Goal: Task Accomplishment & Management: Manage account settings

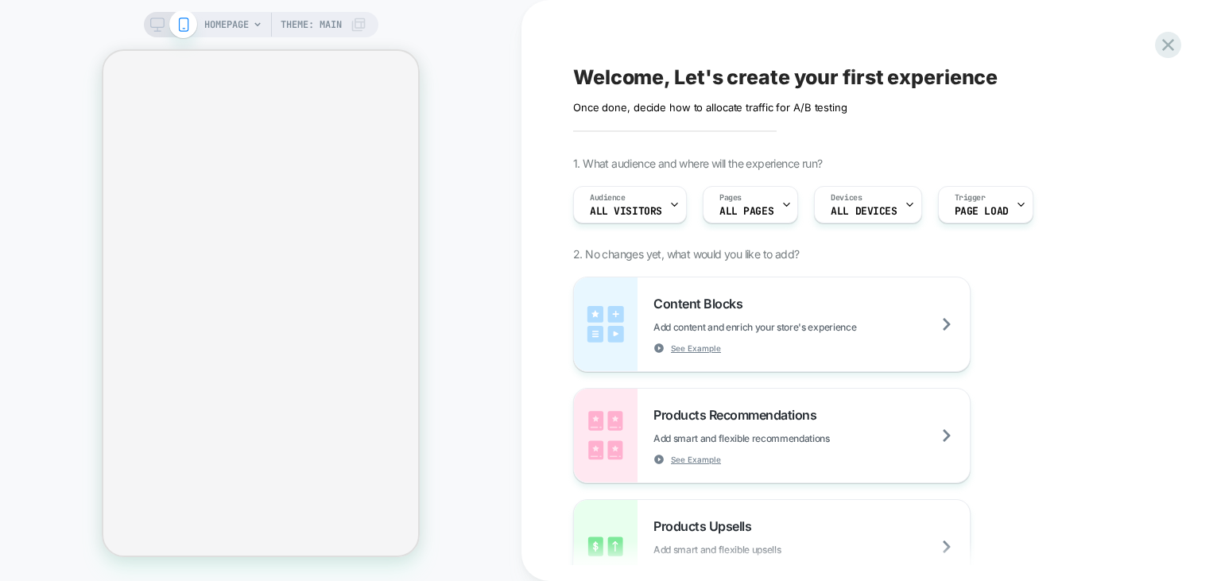
click at [736, 212] on span "ALL PAGES" at bounding box center [747, 211] width 54 height 11
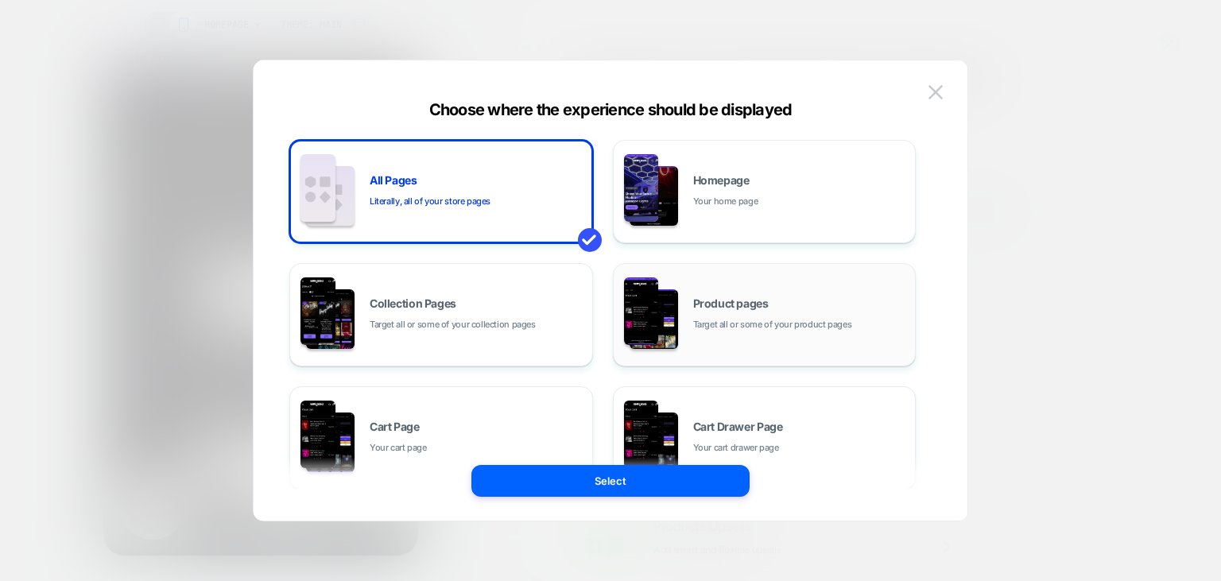
click at [661, 320] on img at bounding box center [654, 319] width 49 height 60
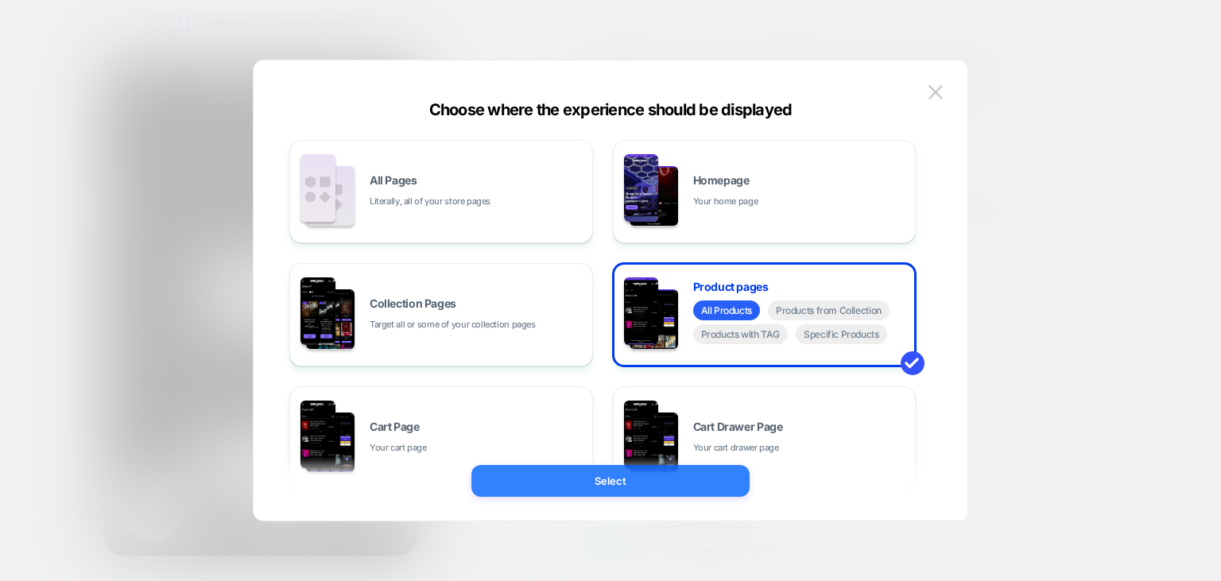
click at [549, 483] on button "Select" at bounding box center [611, 481] width 278 height 32
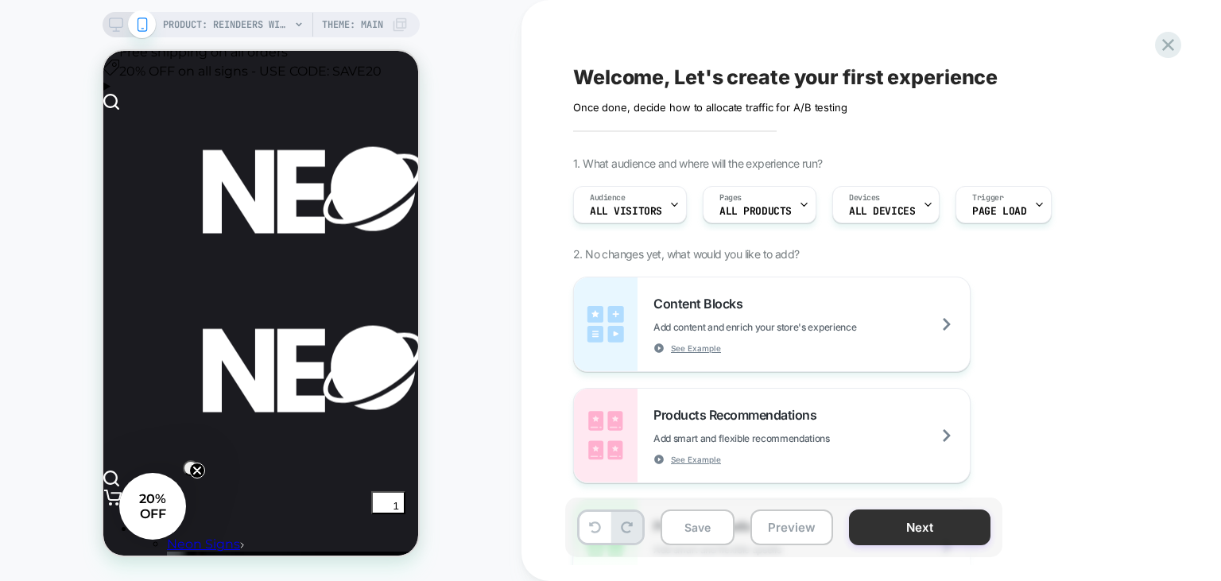
click at [876, 536] on button "Next" at bounding box center [920, 528] width 142 height 36
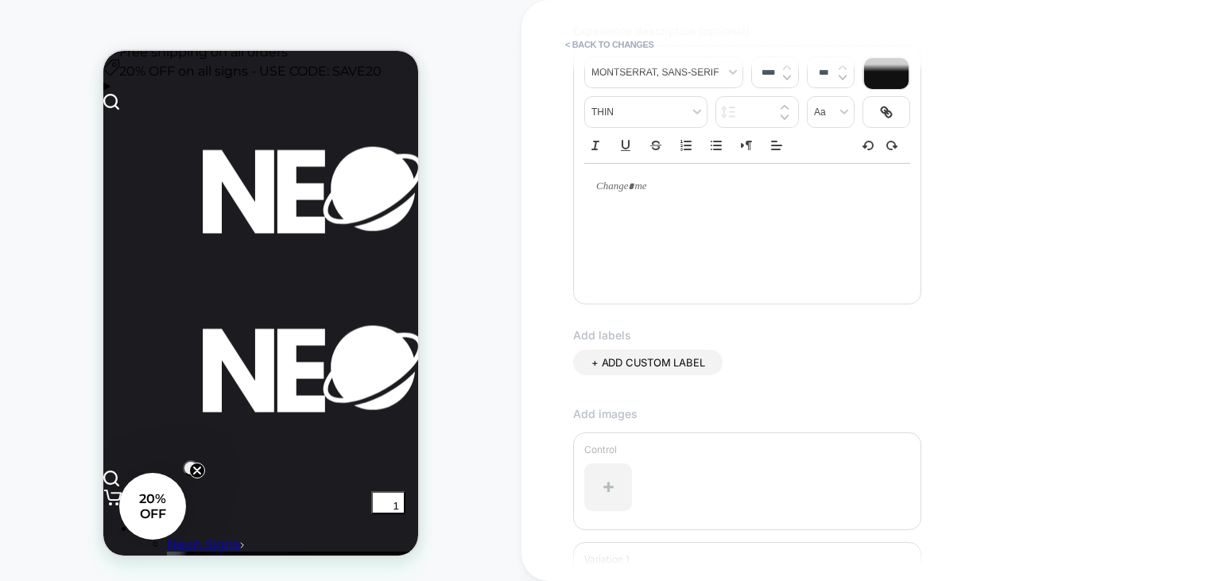
scroll to position [430, 0]
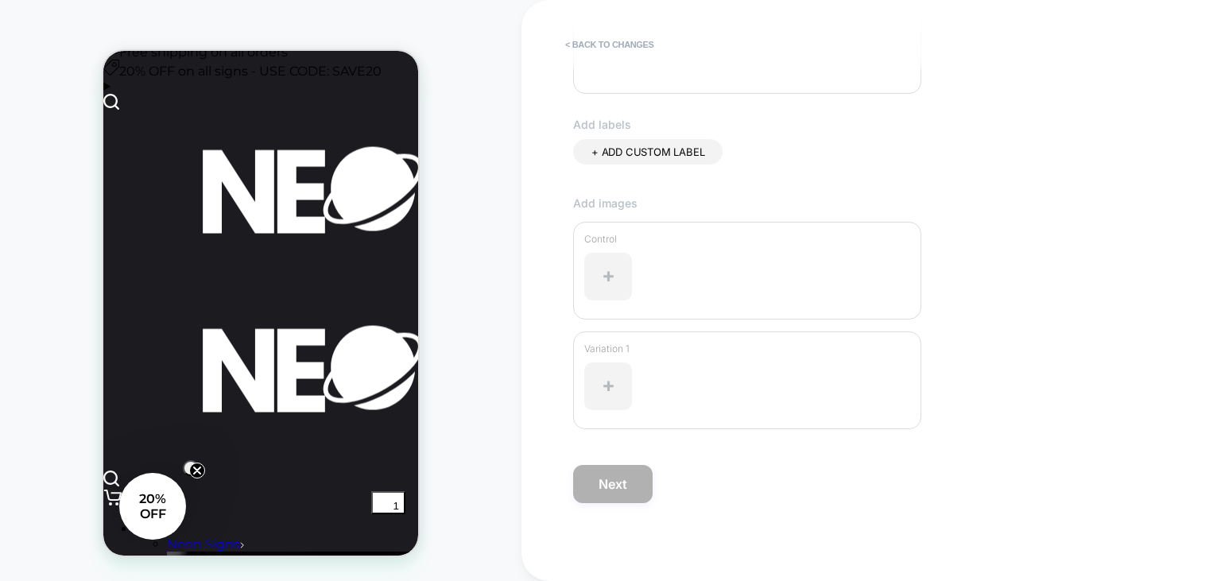
click at [665, 158] on span "+ ADD CUSTOM LABEL" at bounding box center [648, 152] width 113 height 13
click at [720, 157] on icon at bounding box center [720, 153] width 14 height 14
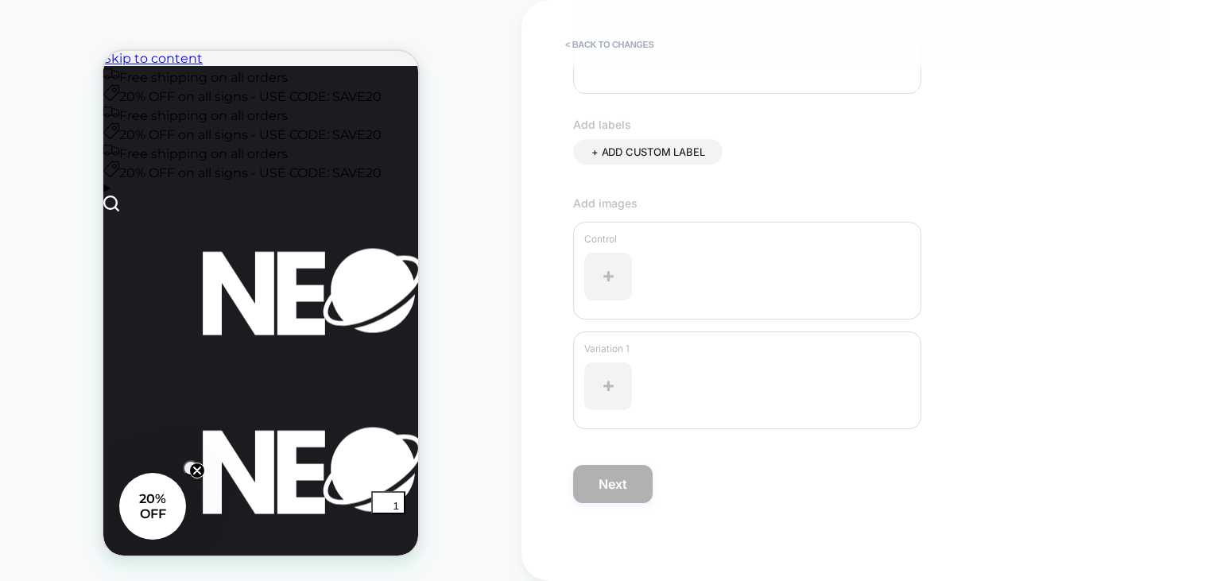
scroll to position [0, 0]
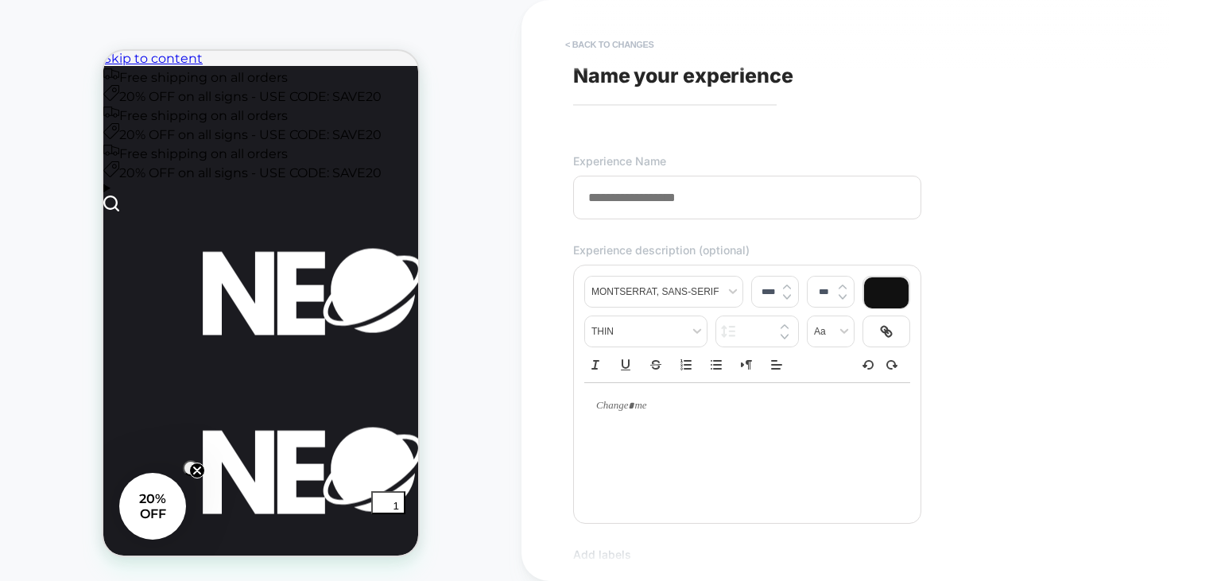
click at [583, 41] on button "< Back to changes" at bounding box center [609, 44] width 105 height 25
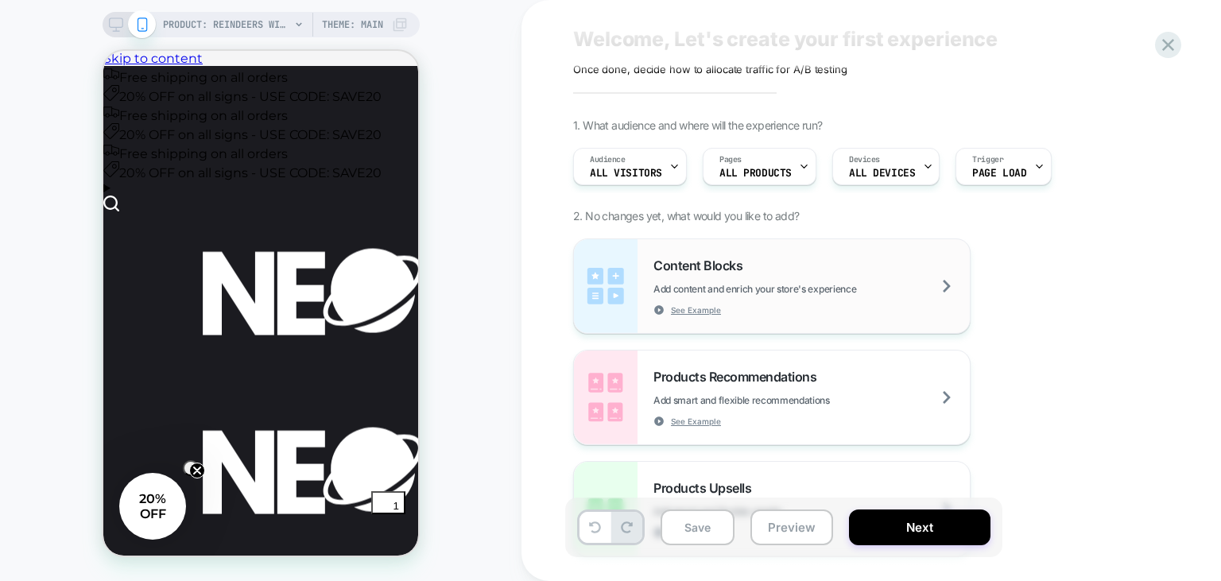
scroll to position [40, 0]
click at [828, 262] on div "Content Blocks Add content and enrich your store's experience See Example" at bounding box center [812, 285] width 316 height 58
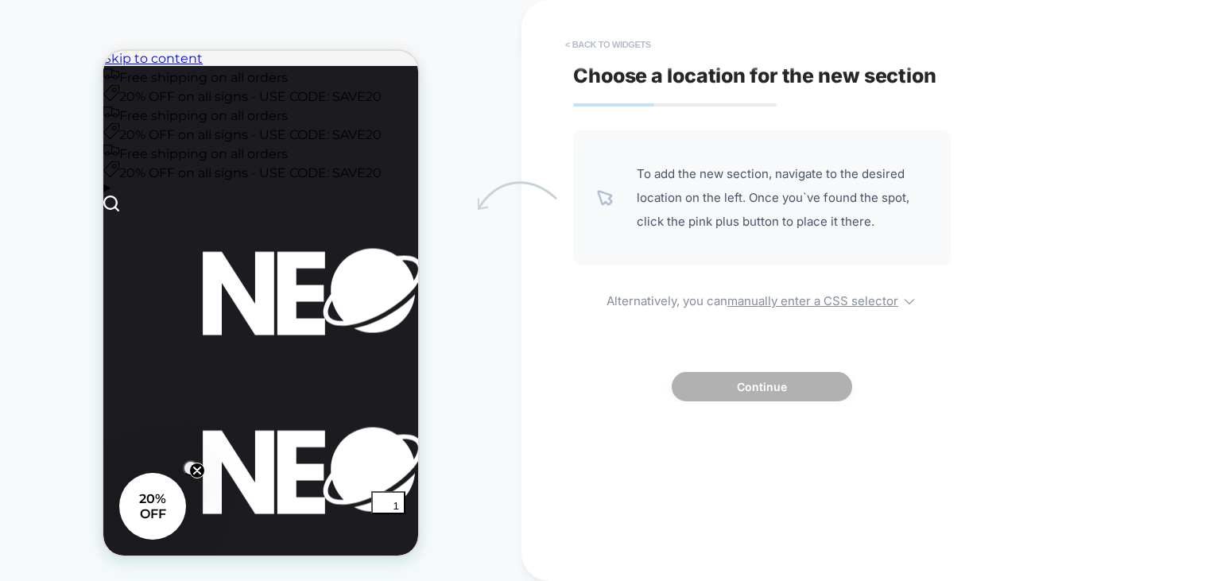
click at [577, 52] on button "< Back to widgets" at bounding box center [608, 44] width 102 height 25
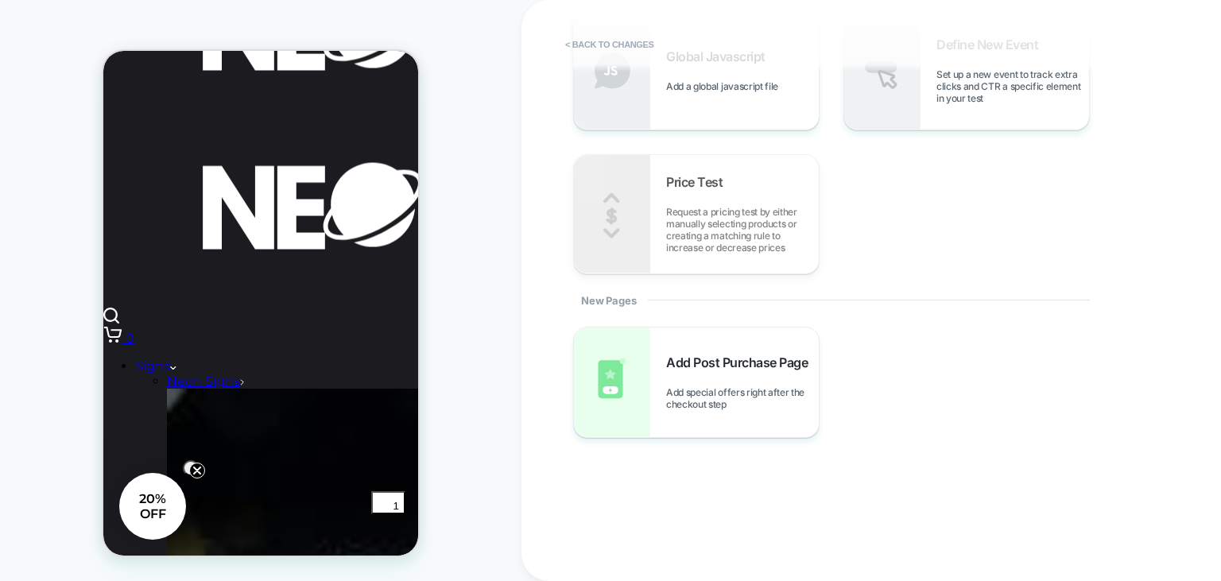
scroll to position [289, 0]
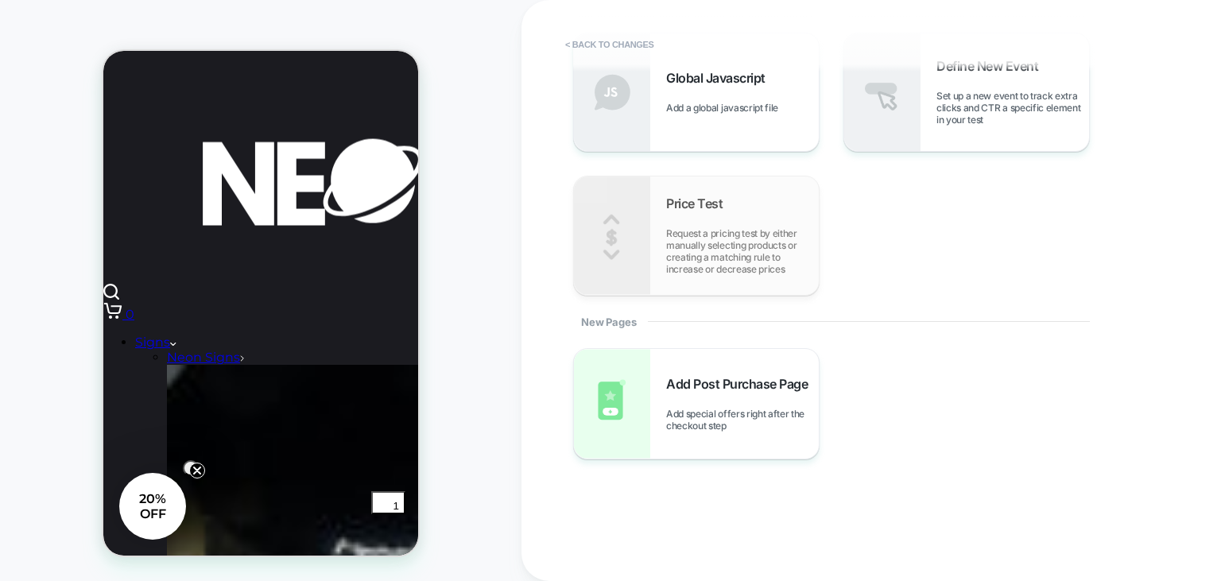
scroll to position [685, 0]
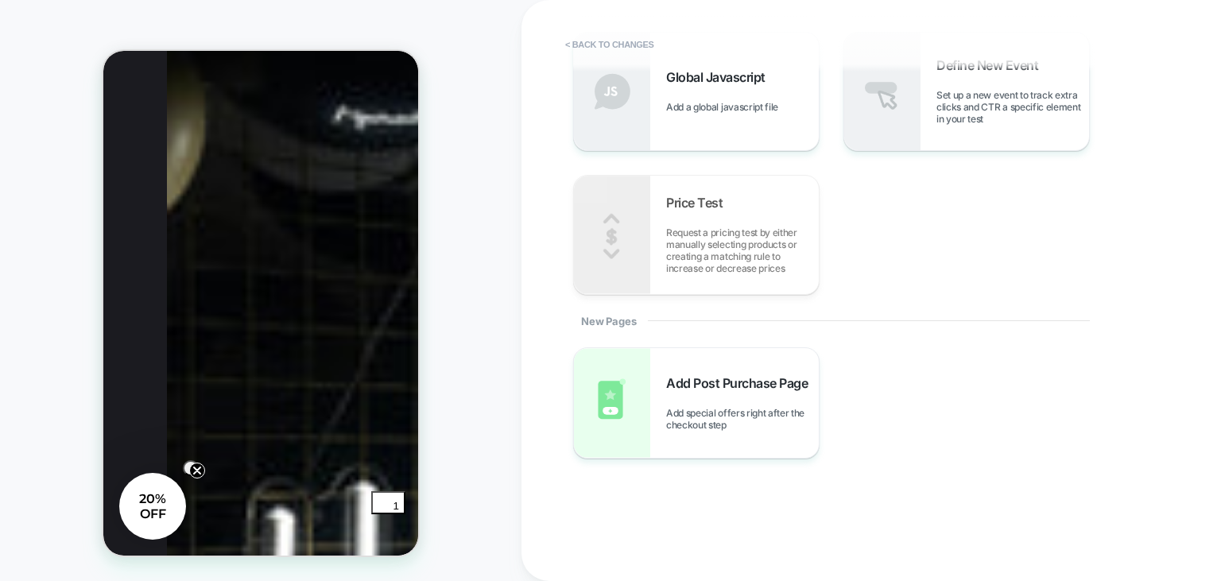
scroll to position [664, 0]
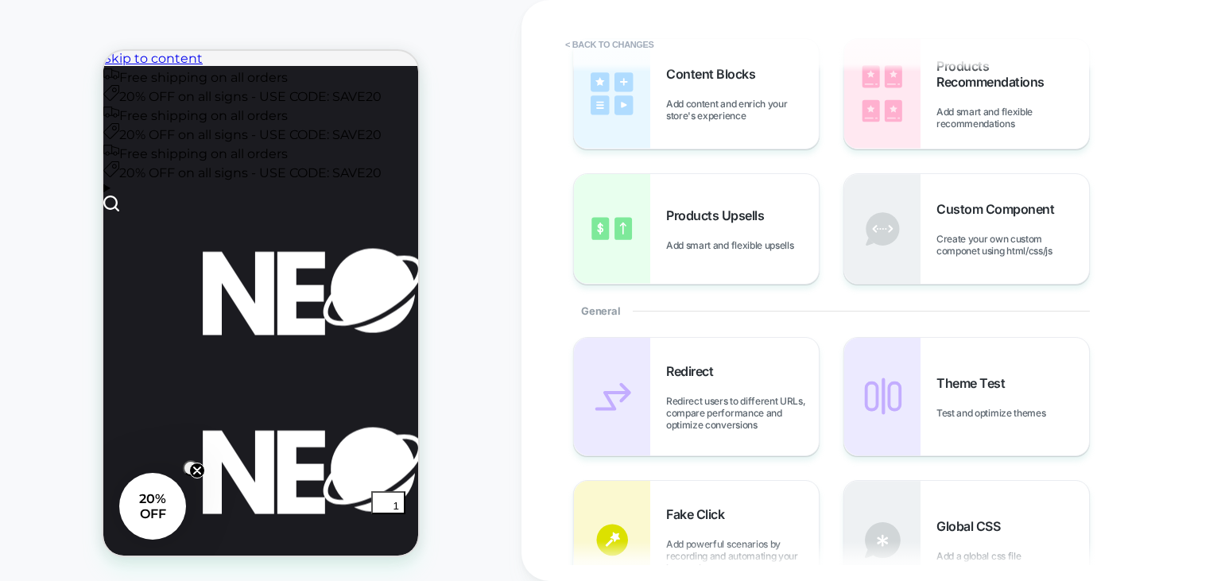
scroll to position [0, 0]
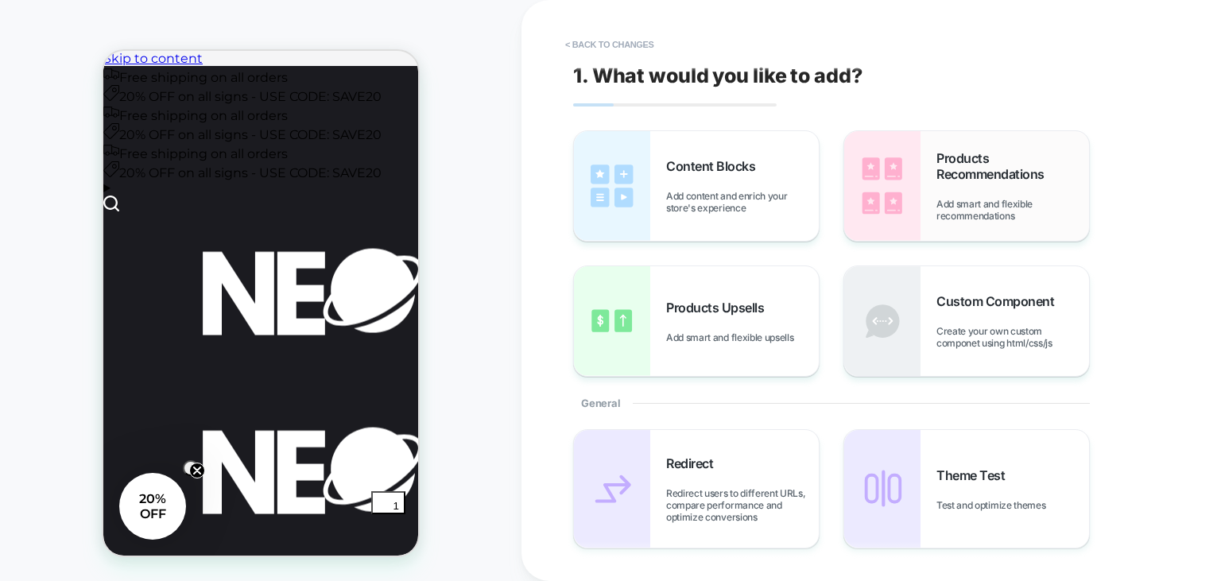
click at [952, 192] on div "Products Recommendations Add smart and flexible recommendations" at bounding box center [1013, 186] width 153 height 72
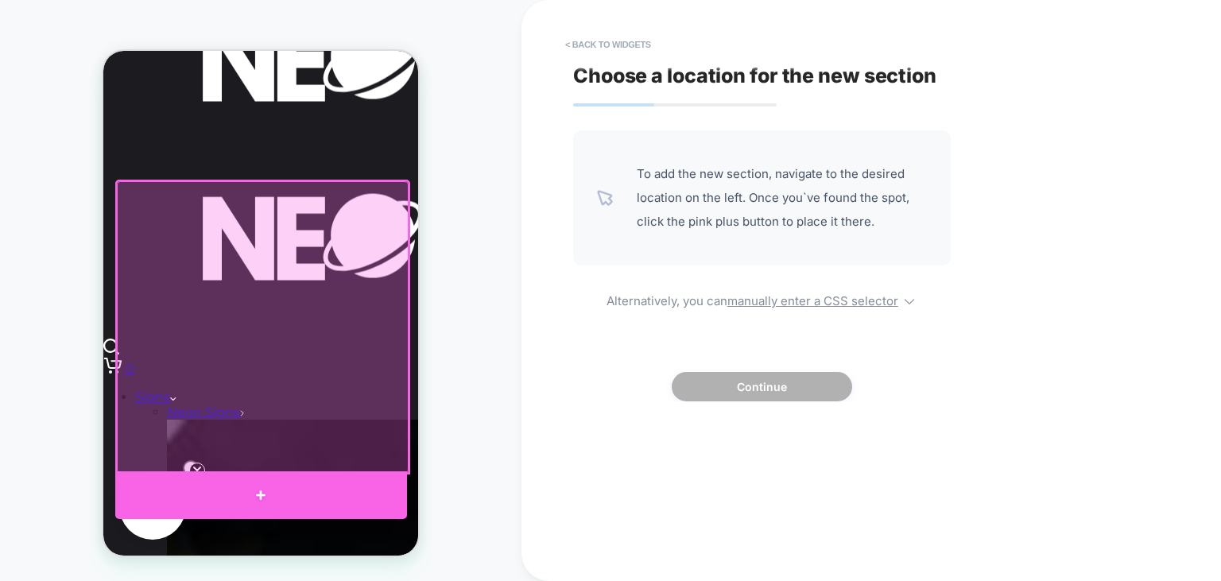
scroll to position [490, 0]
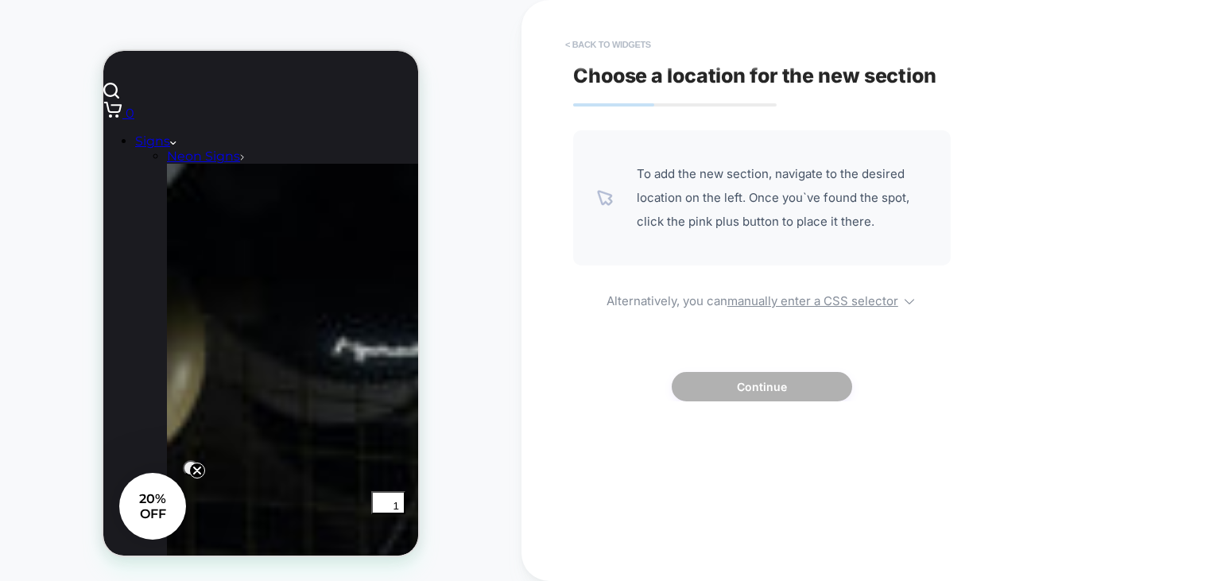
click at [587, 47] on button "< Back to widgets" at bounding box center [608, 44] width 102 height 25
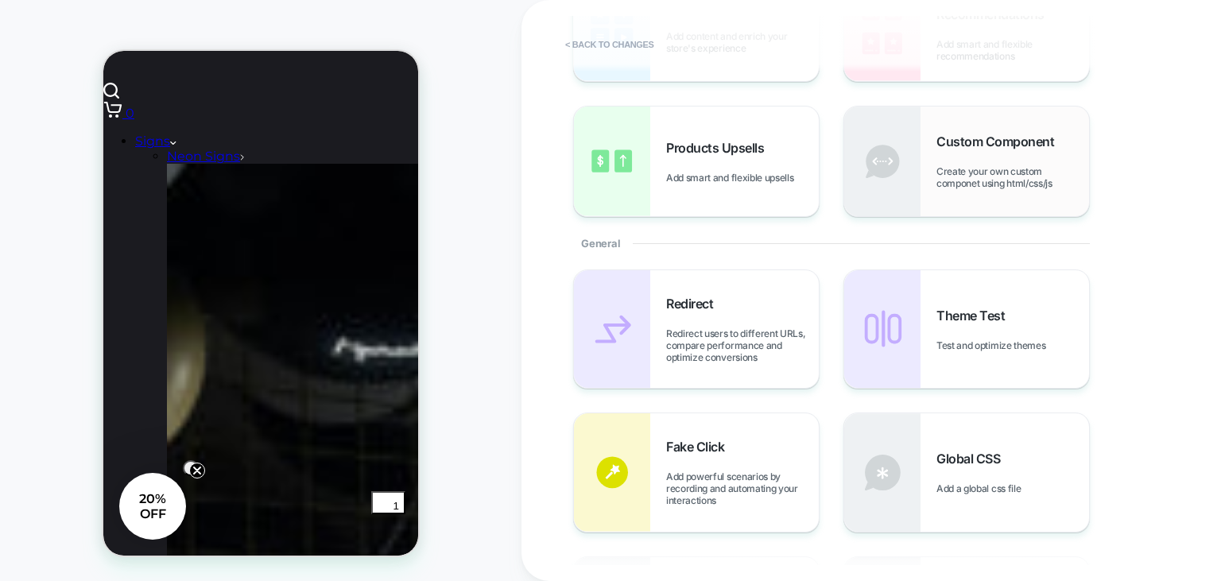
scroll to position [0, 0]
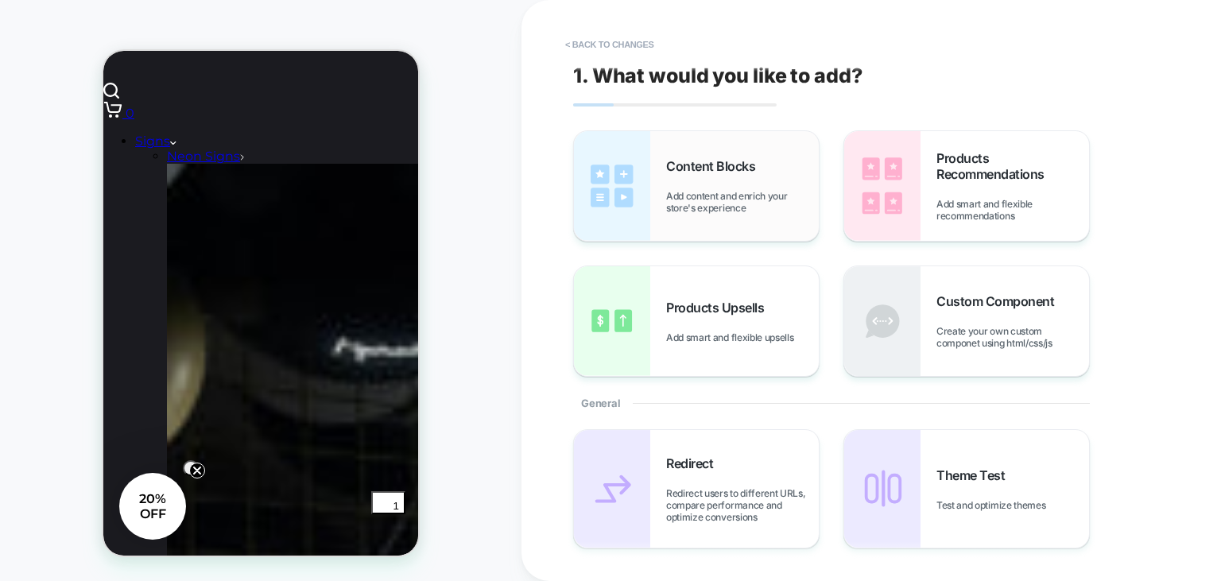
click at [765, 187] on div "Content Blocks Add content and enrich your store's experience" at bounding box center [742, 186] width 153 height 56
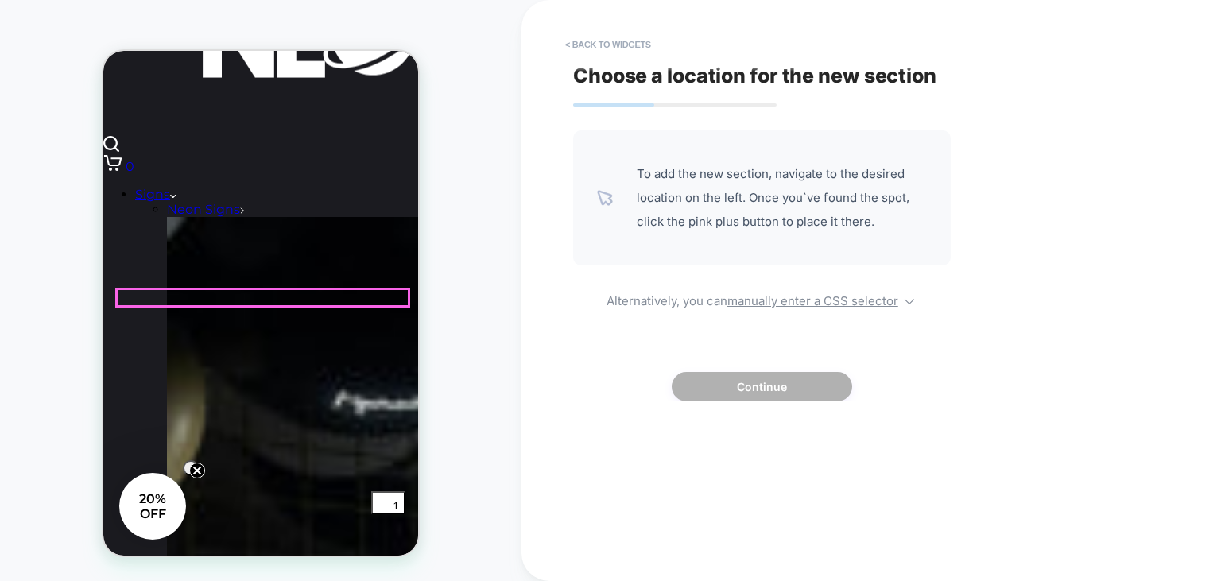
scroll to position [436, 0]
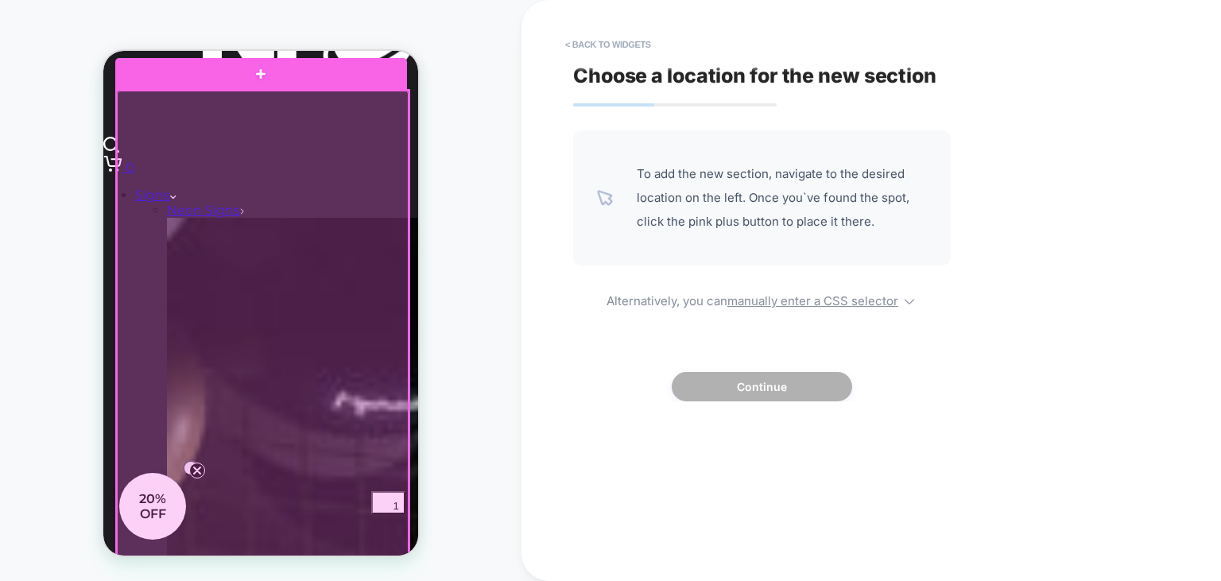
click at [247, 267] on div at bounding box center [263, 350] width 292 height 519
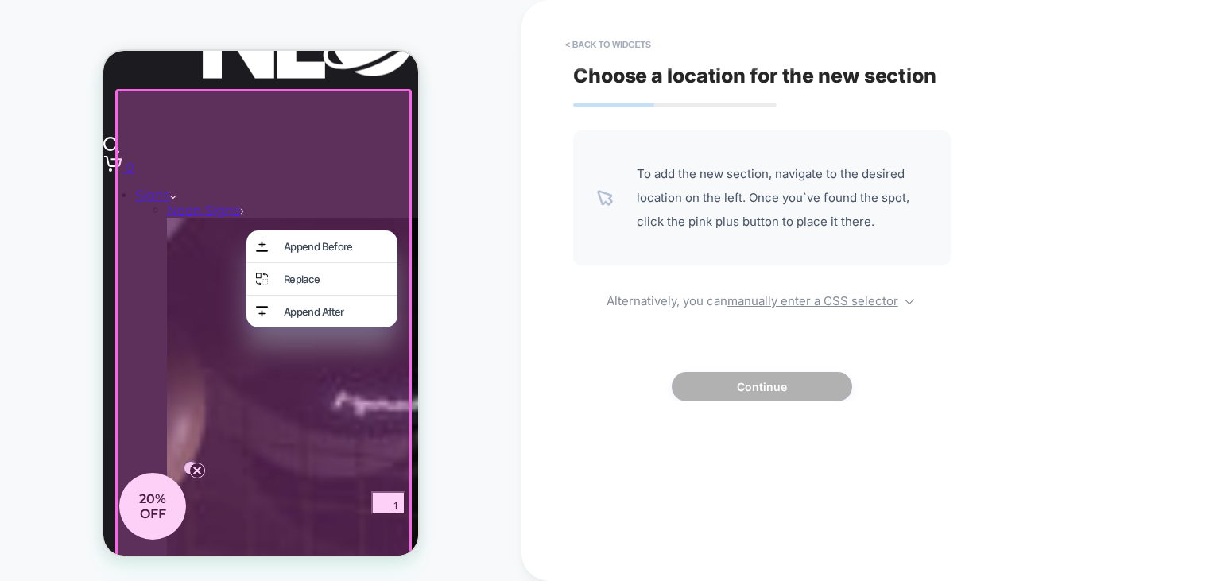
click at [203, 286] on div at bounding box center [261, 348] width 292 height 519
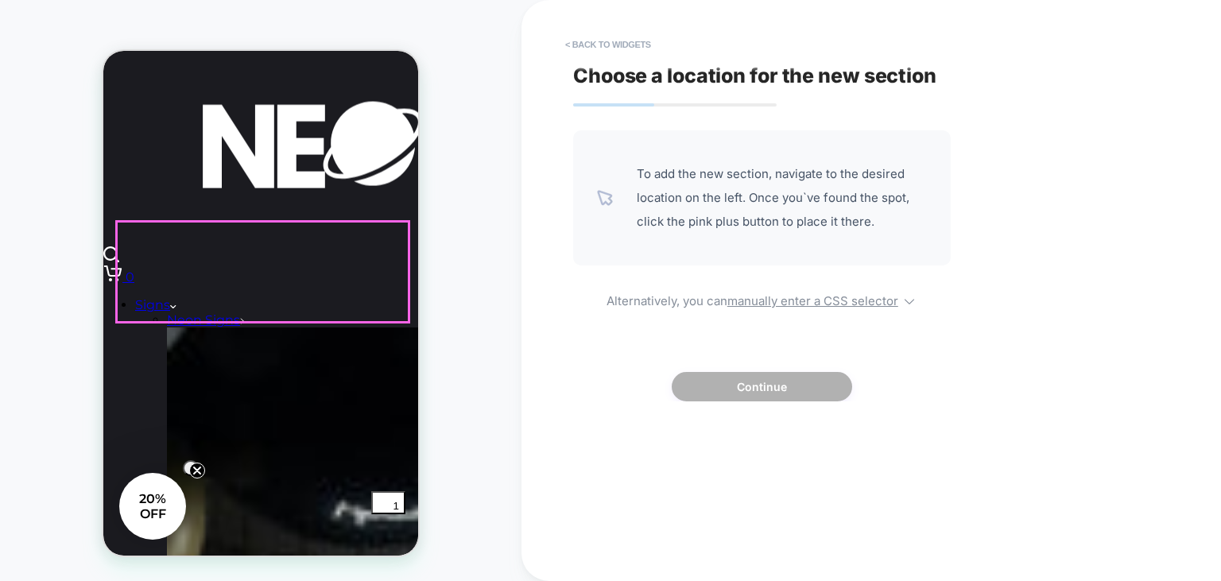
scroll to position [327, 0]
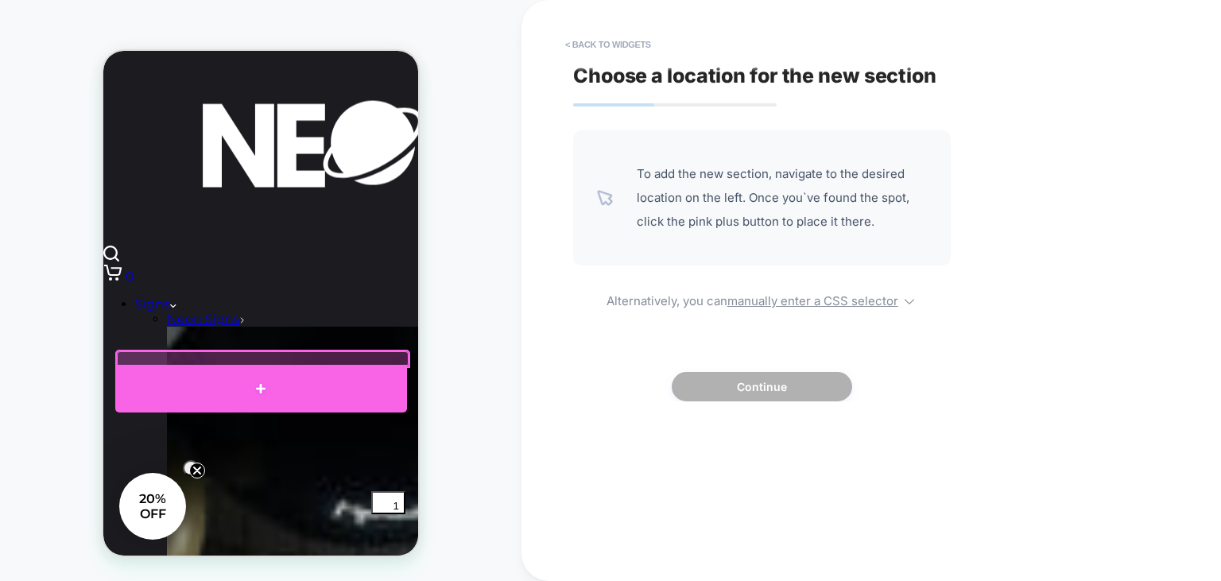
click at [263, 384] on div at bounding box center [261, 389] width 292 height 48
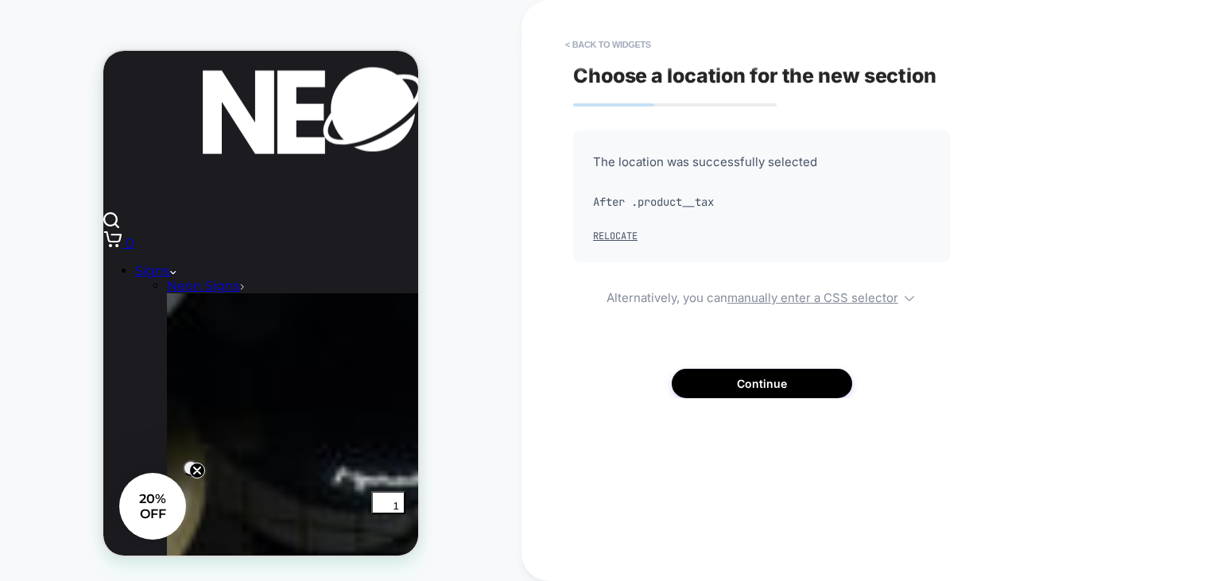
scroll to position [364, 0]
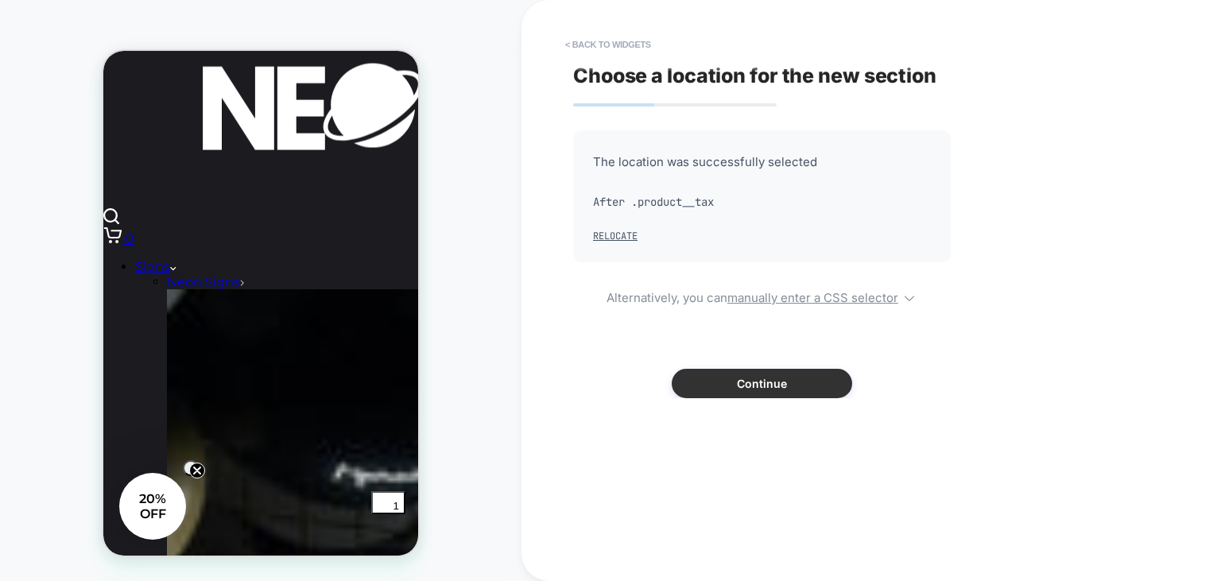
click at [701, 391] on button "Continue" at bounding box center [762, 383] width 181 height 29
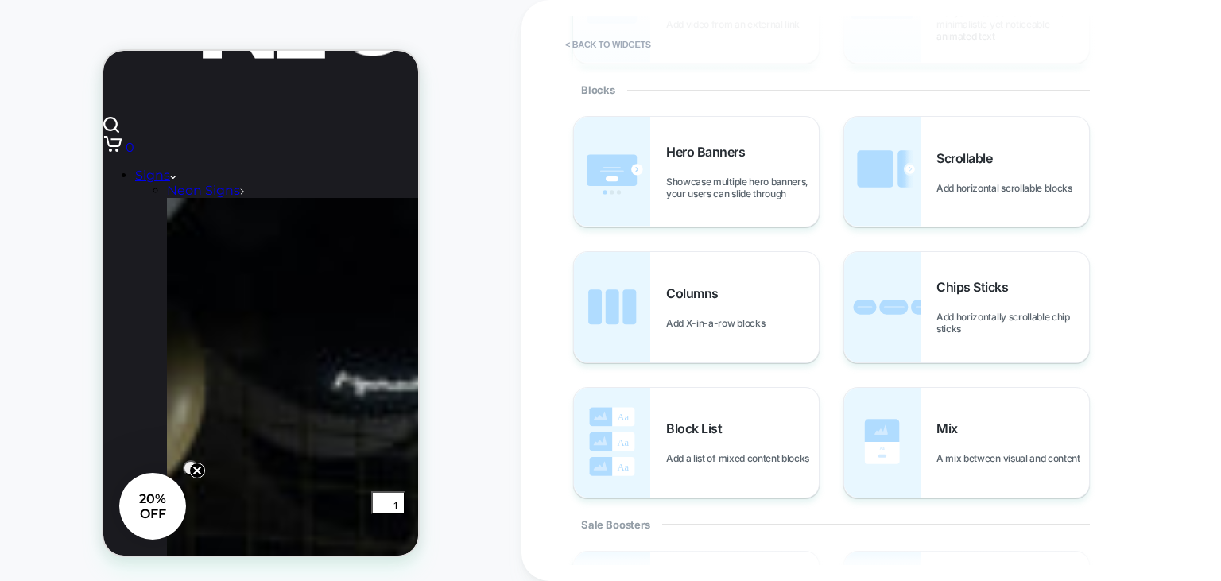
scroll to position [0, 0]
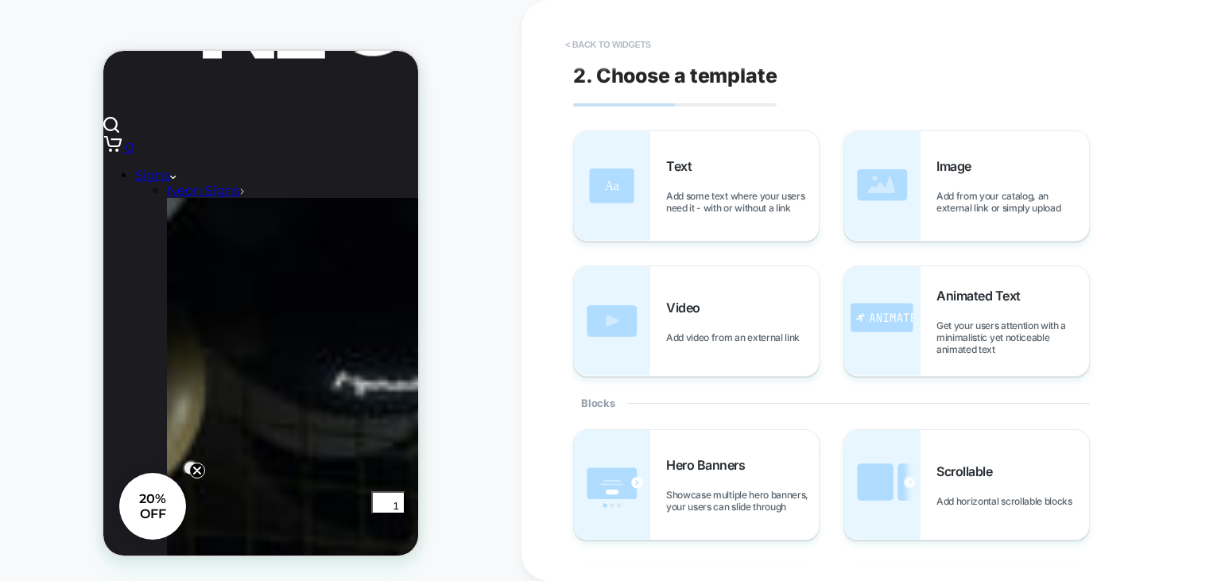
click at [599, 43] on button "< Back to widgets" at bounding box center [608, 44] width 102 height 25
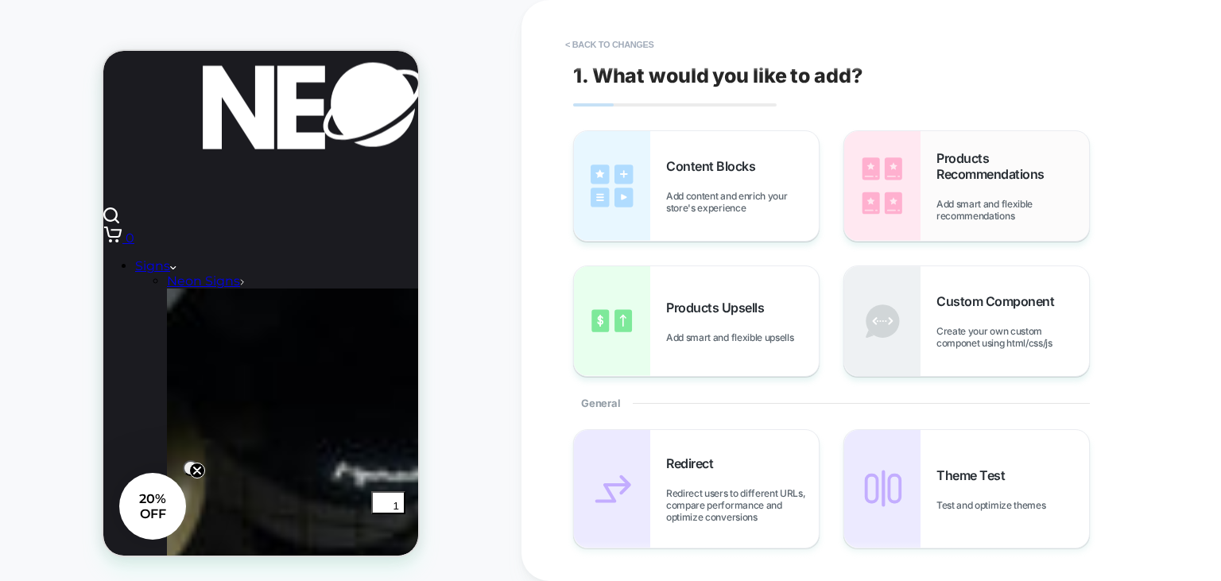
scroll to position [364, 0]
click at [934, 165] on div "Products Recommendations Add smart and flexible recommendations" at bounding box center [967, 186] width 245 height 110
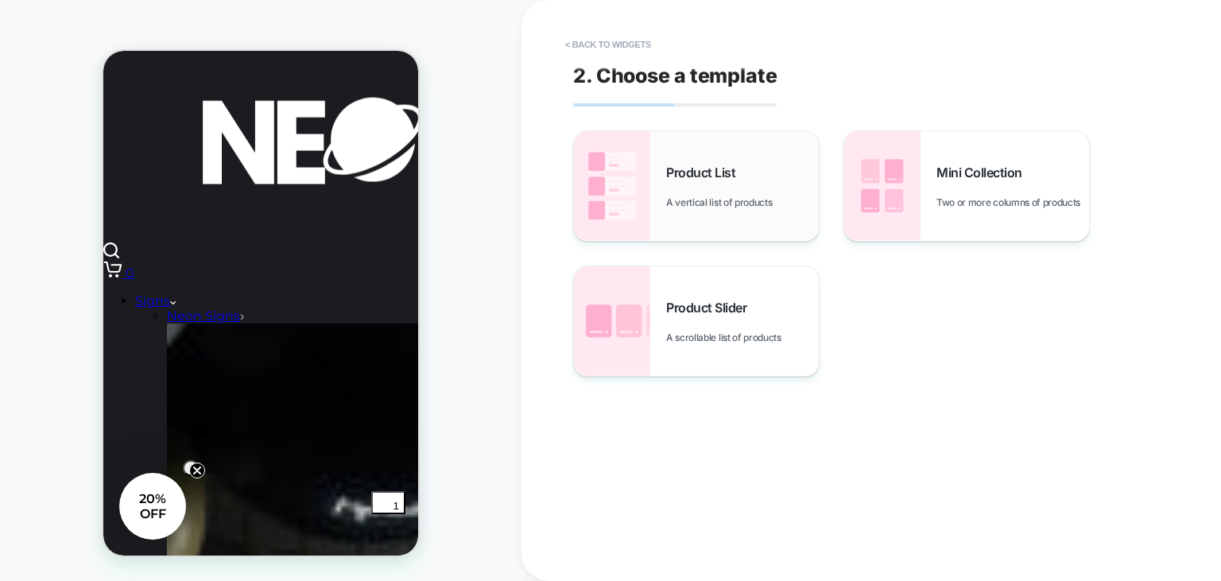
scroll to position [329, 0]
click at [588, 50] on button "< Back to widgets" at bounding box center [608, 44] width 102 height 25
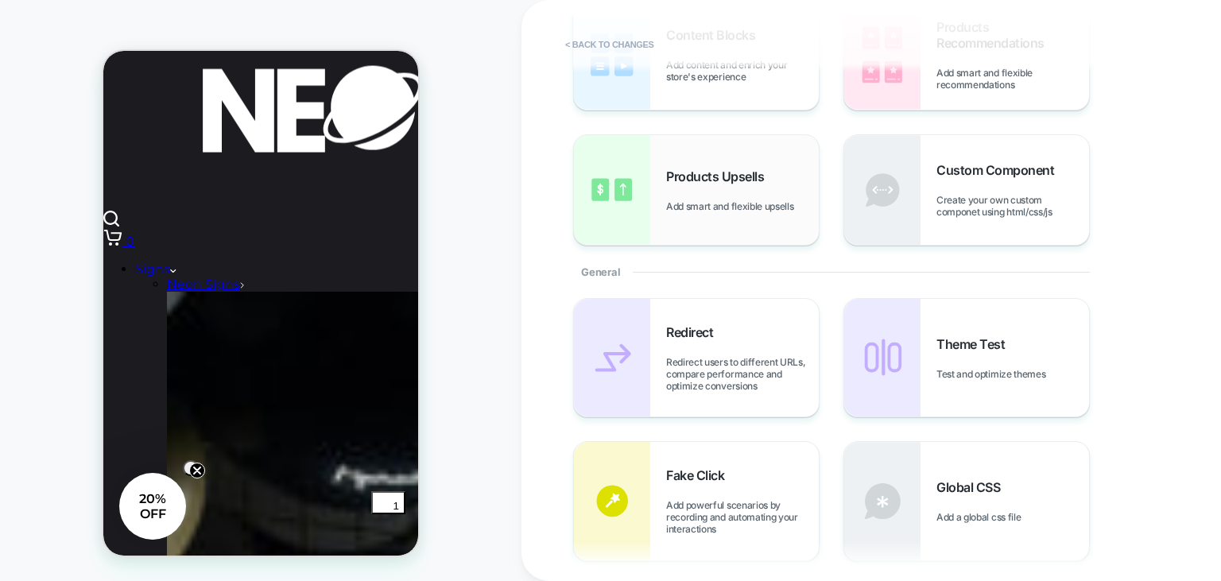
scroll to position [146, 0]
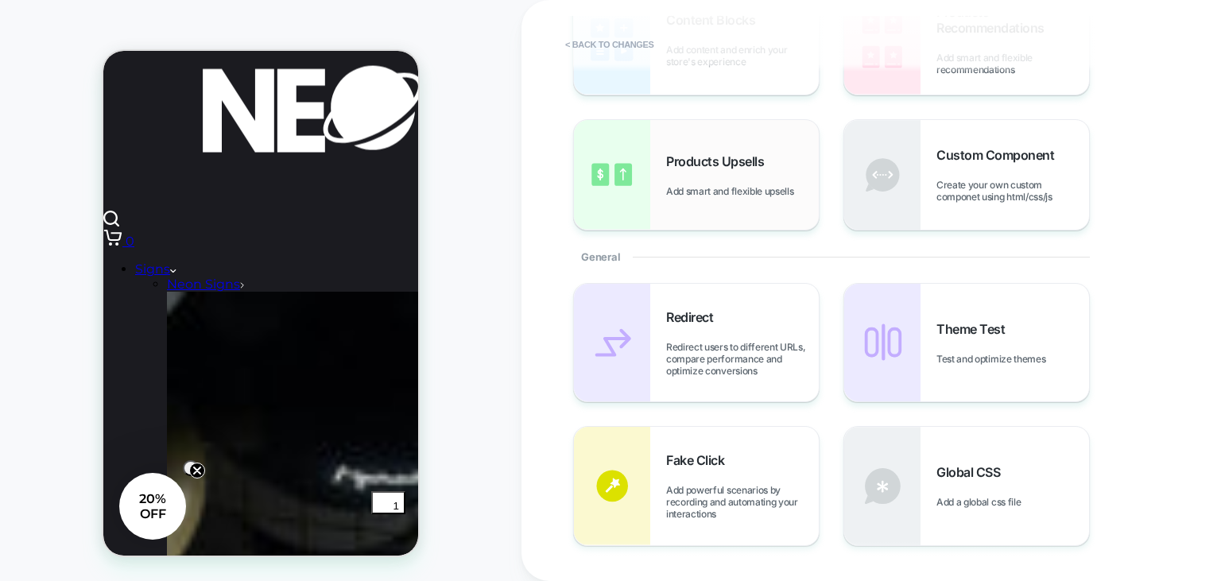
click at [676, 181] on div "Products Upsells Add smart and flexible upsells" at bounding box center [742, 175] width 153 height 44
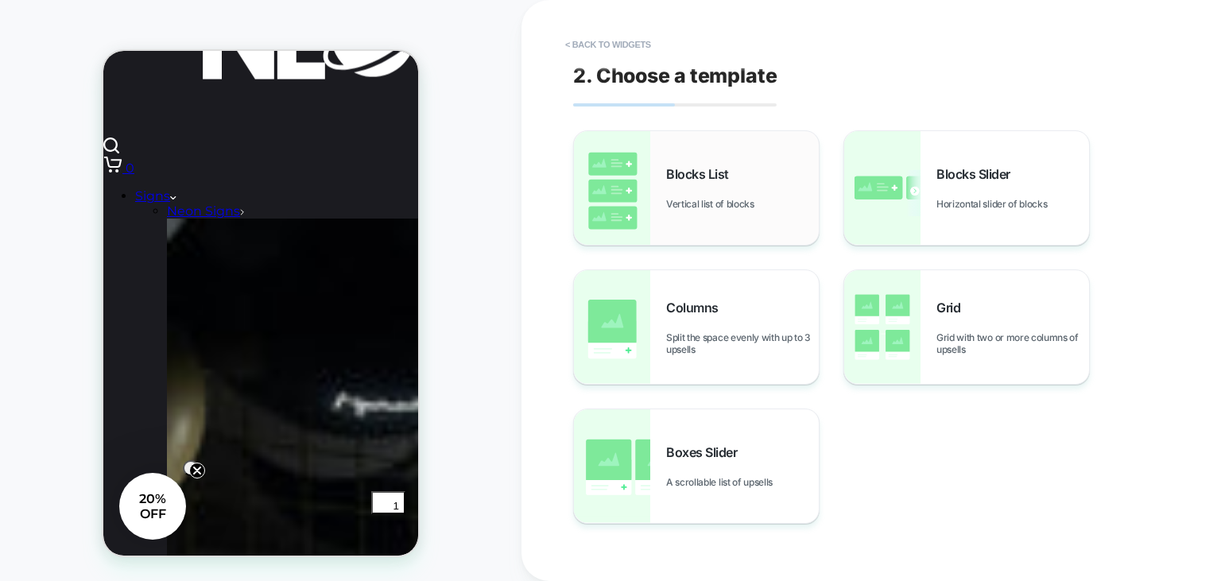
scroll to position [437, 0]
click at [584, 44] on button "< Back to widgets" at bounding box center [608, 44] width 102 height 25
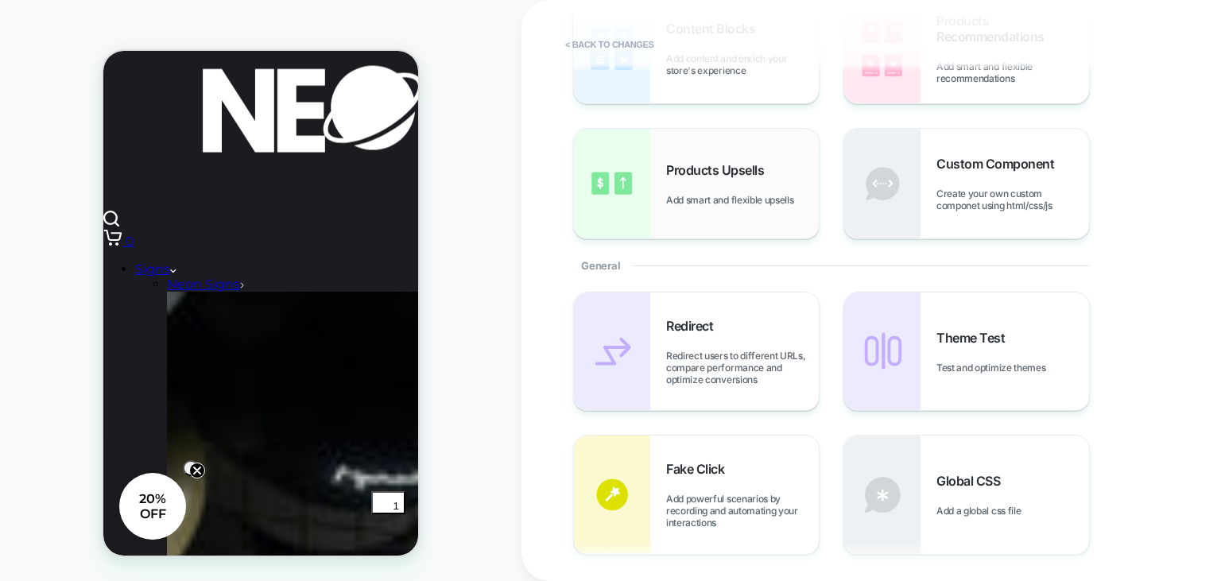
scroll to position [142, 0]
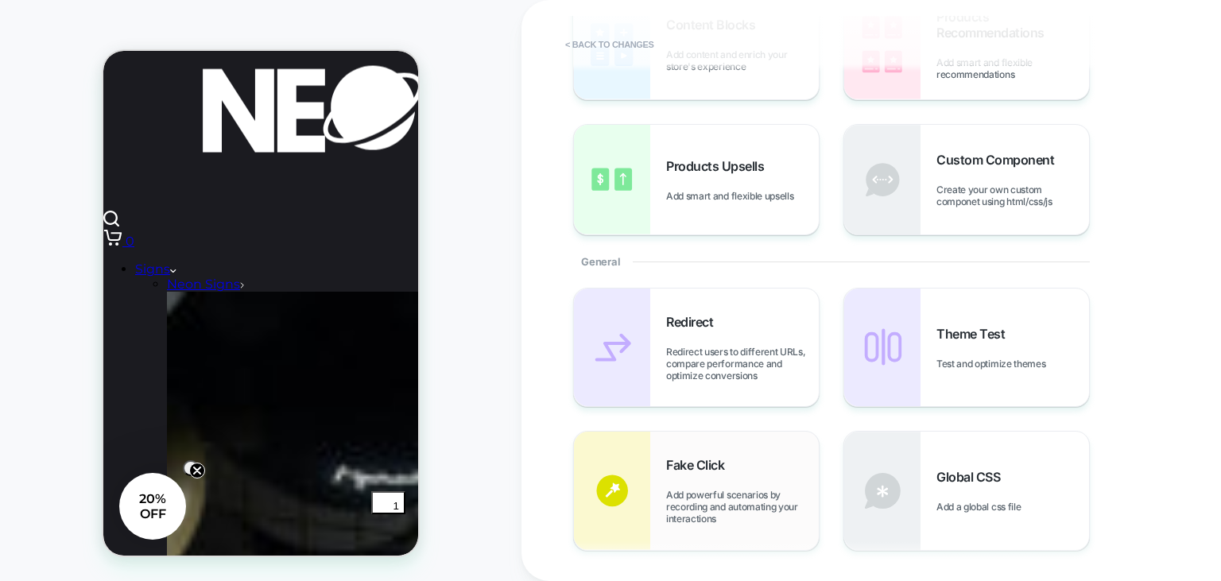
click at [734, 480] on div "Fake Click Add powerful scenarios by recording and automating your interactions" at bounding box center [742, 491] width 153 height 68
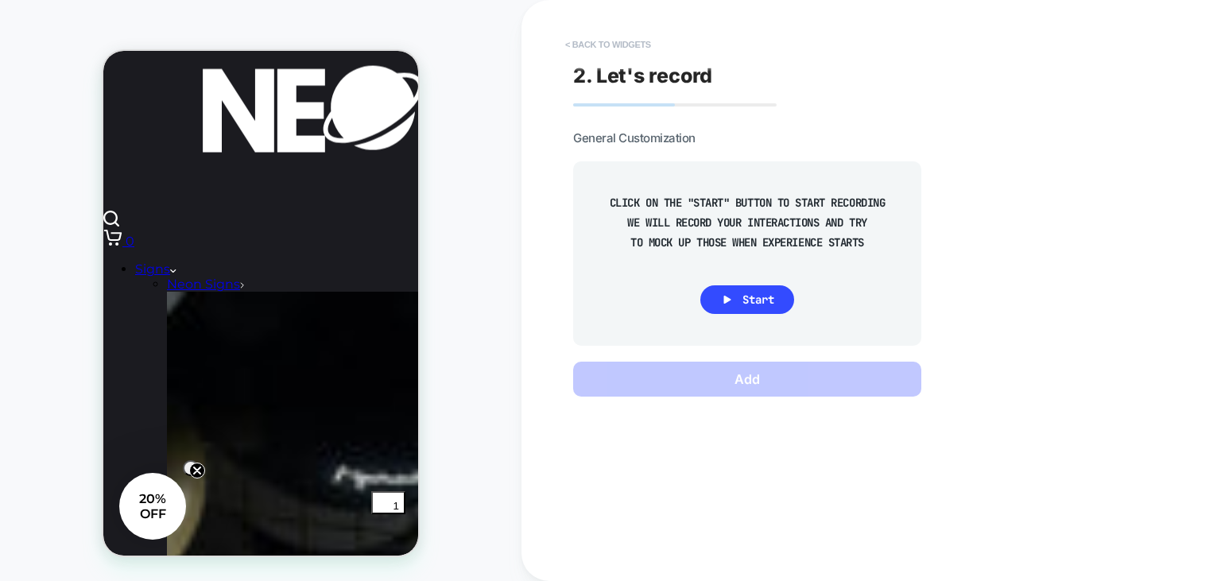
click at [584, 49] on button "< Back to widgets" at bounding box center [608, 44] width 102 height 25
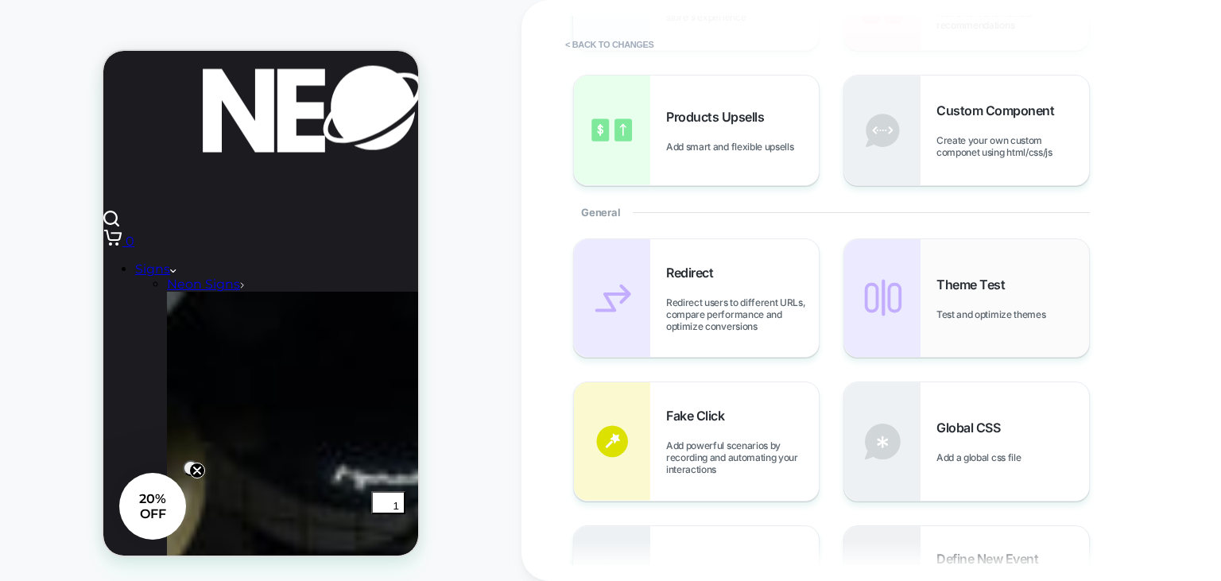
scroll to position [0, 0]
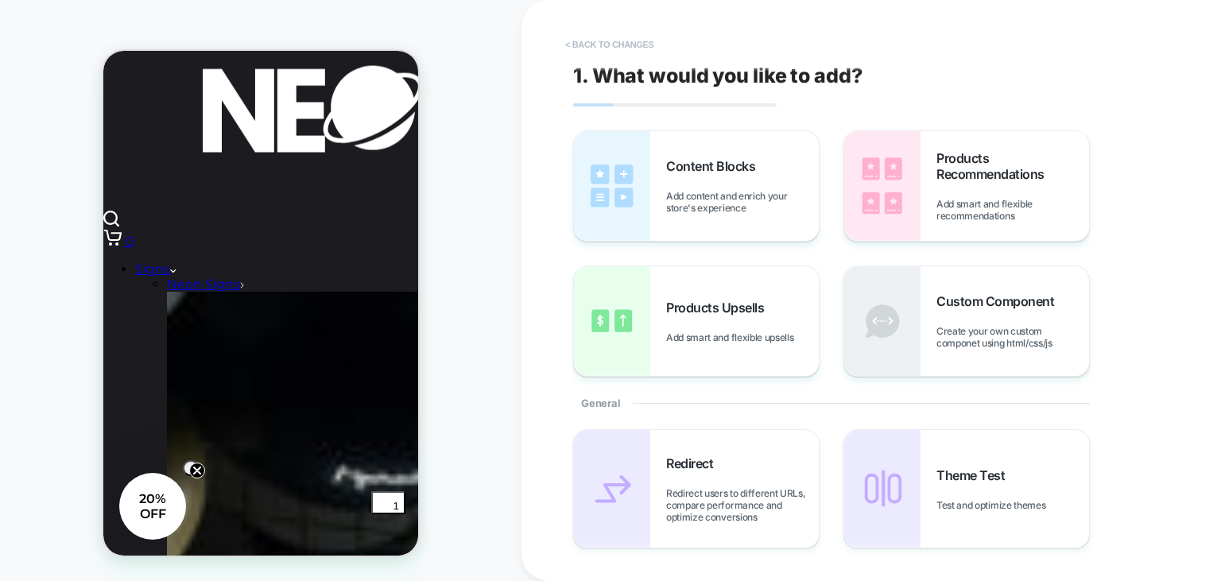
click at [599, 37] on button "< Back to changes" at bounding box center [609, 44] width 105 height 25
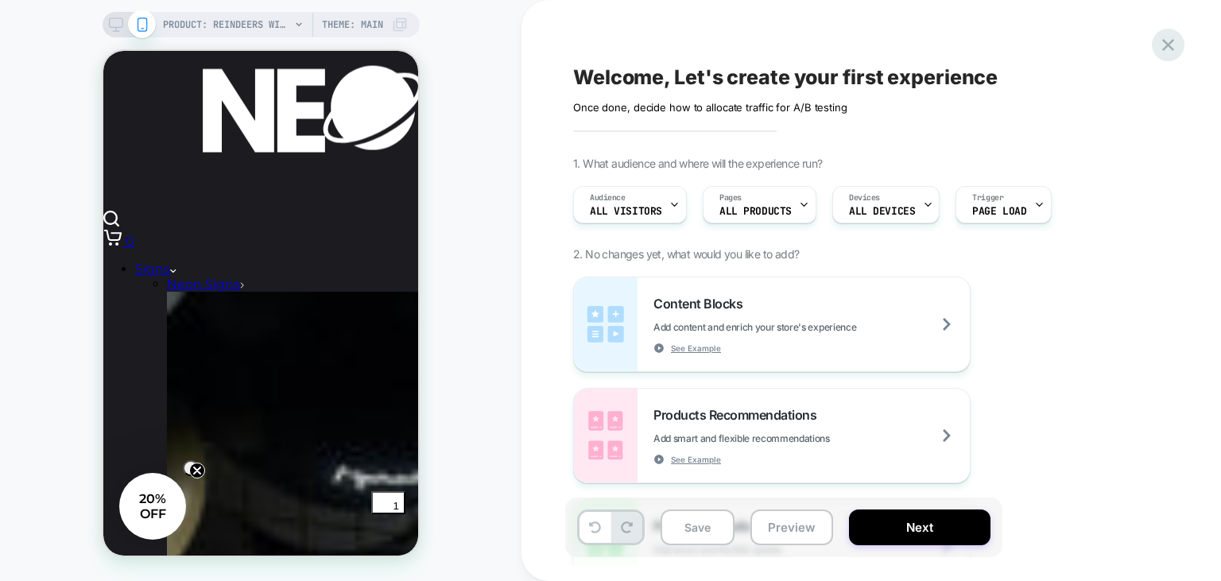
click at [1175, 49] on icon at bounding box center [1168, 44] width 21 height 21
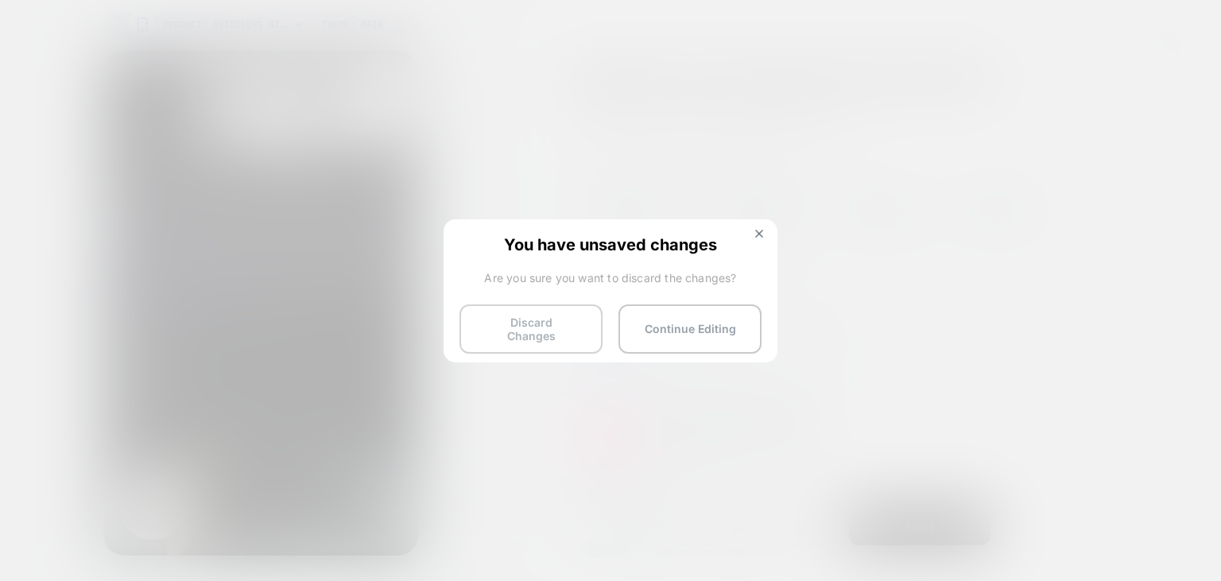
click at [560, 314] on button "Discard Changes" at bounding box center [531, 329] width 143 height 49
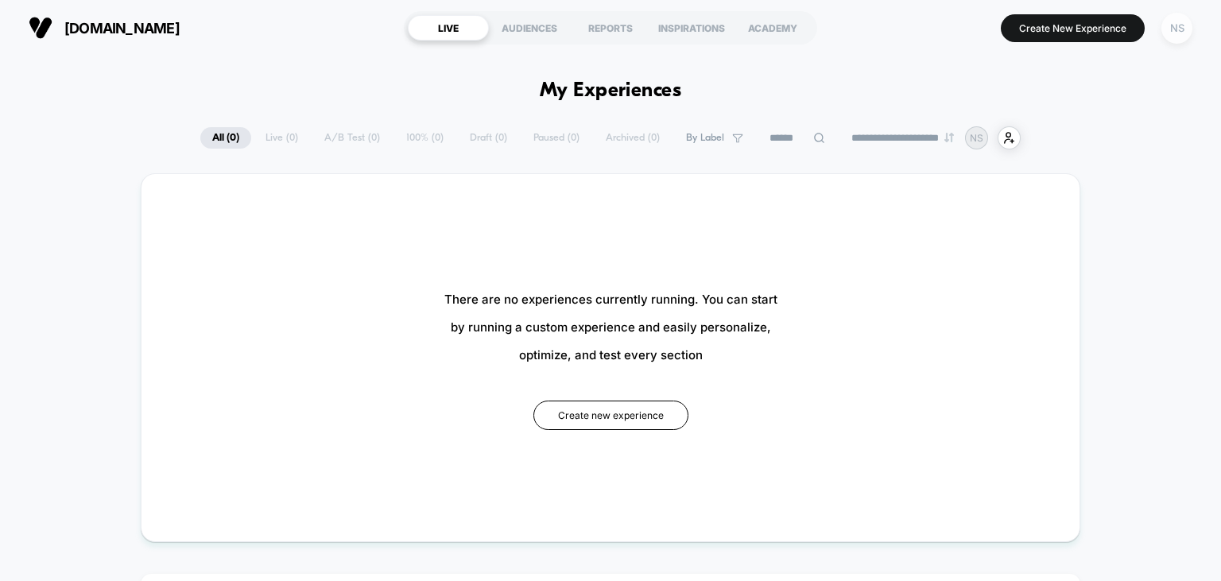
click at [1175, 40] on div "NS" at bounding box center [1177, 28] width 31 height 31
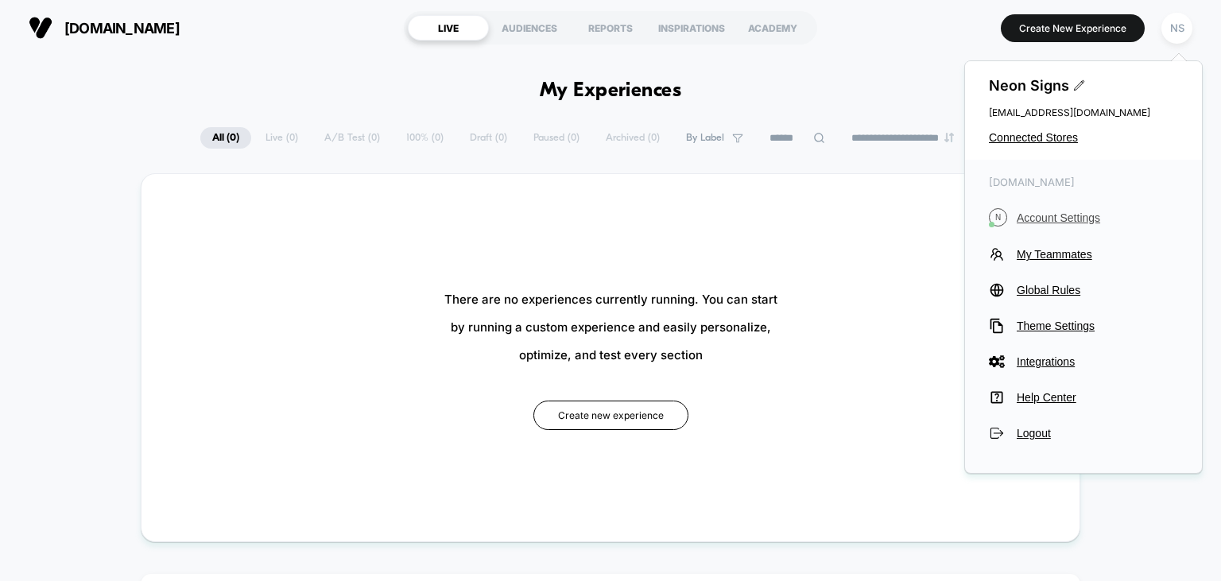
click at [1046, 224] on span "Account Settings" at bounding box center [1097, 218] width 161 height 13
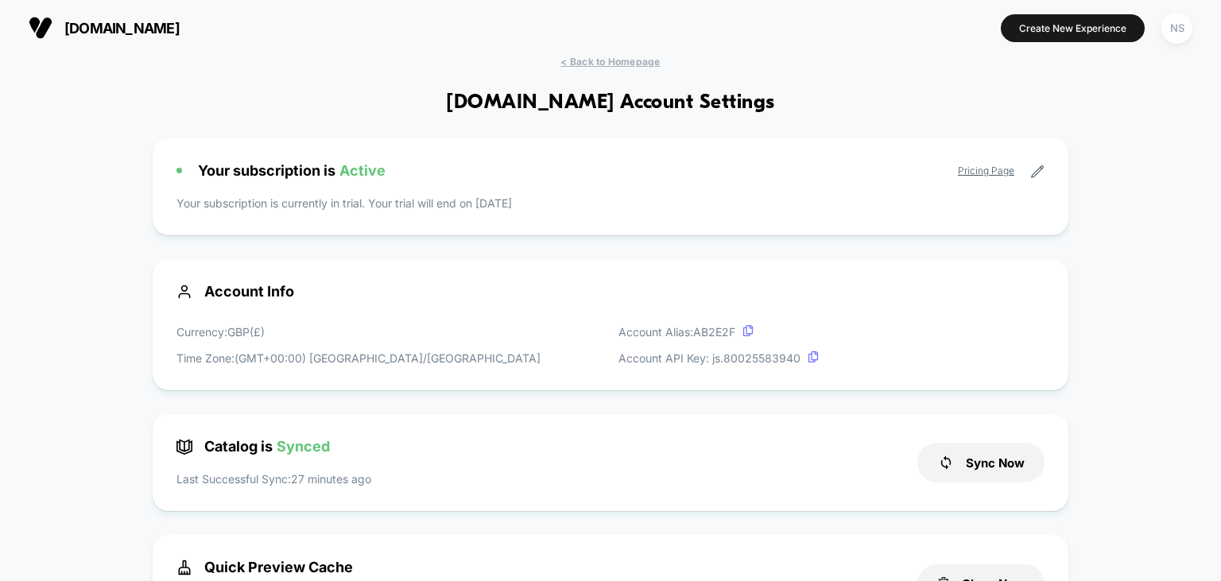
click at [1035, 173] on icon at bounding box center [1038, 172] width 12 height 12
click at [1045, 170] on div "Your subscription is Active Pricing Page Your subscription is currently in tria…" at bounding box center [611, 186] width 916 height 97
click at [1032, 171] on icon at bounding box center [1038, 172] width 14 height 14
click at [995, 173] on link "Pricing Page" at bounding box center [986, 171] width 56 height 12
